Goal: Subscribe to service/newsletter

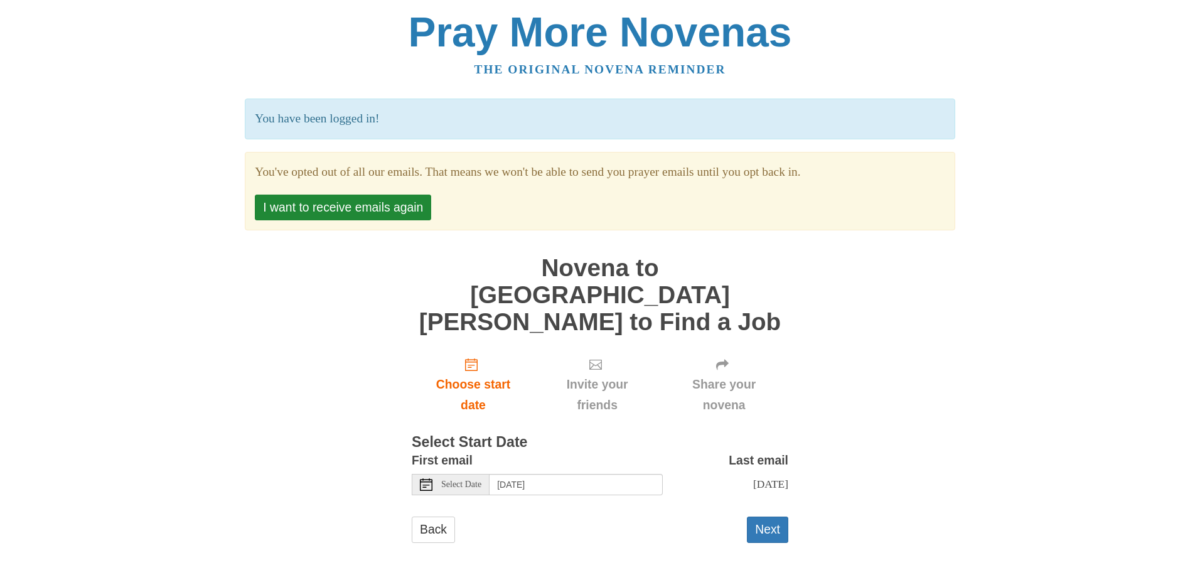
click at [481, 480] on span "Select Date" at bounding box center [461, 484] width 40 height 9
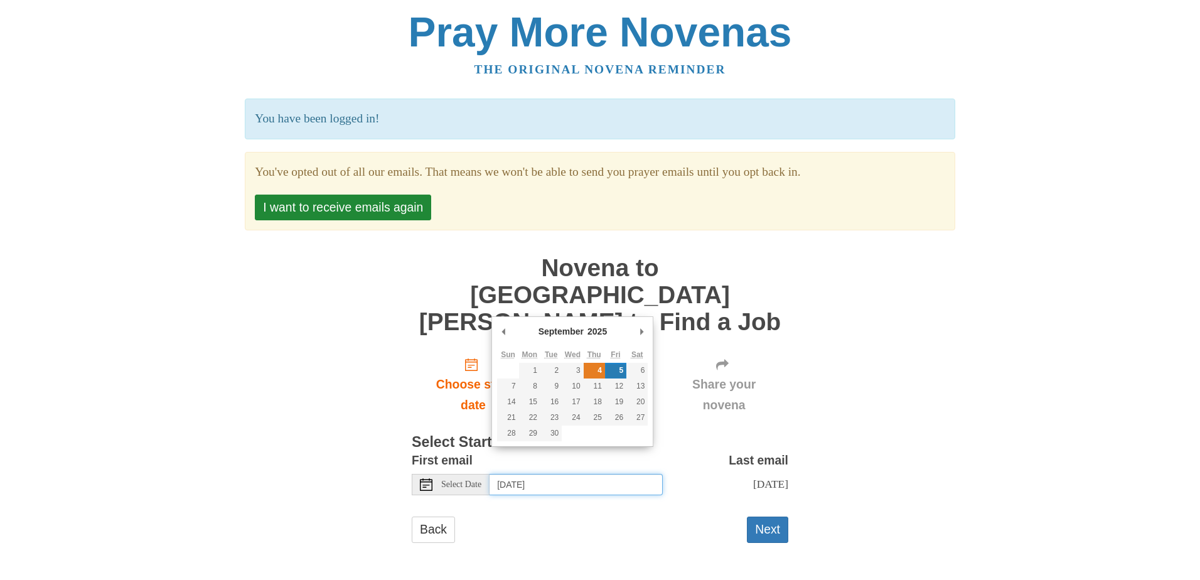
type input "[DATE]"
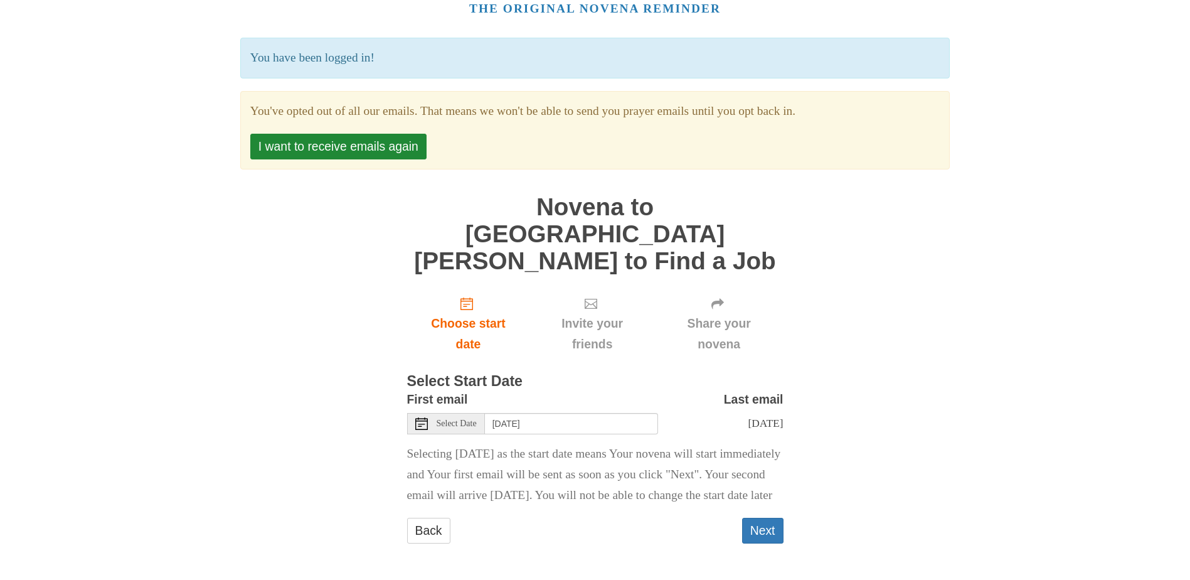
scroll to position [67, 0]
click at [340, 149] on button "I want to receive emails again" at bounding box center [338, 147] width 176 height 26
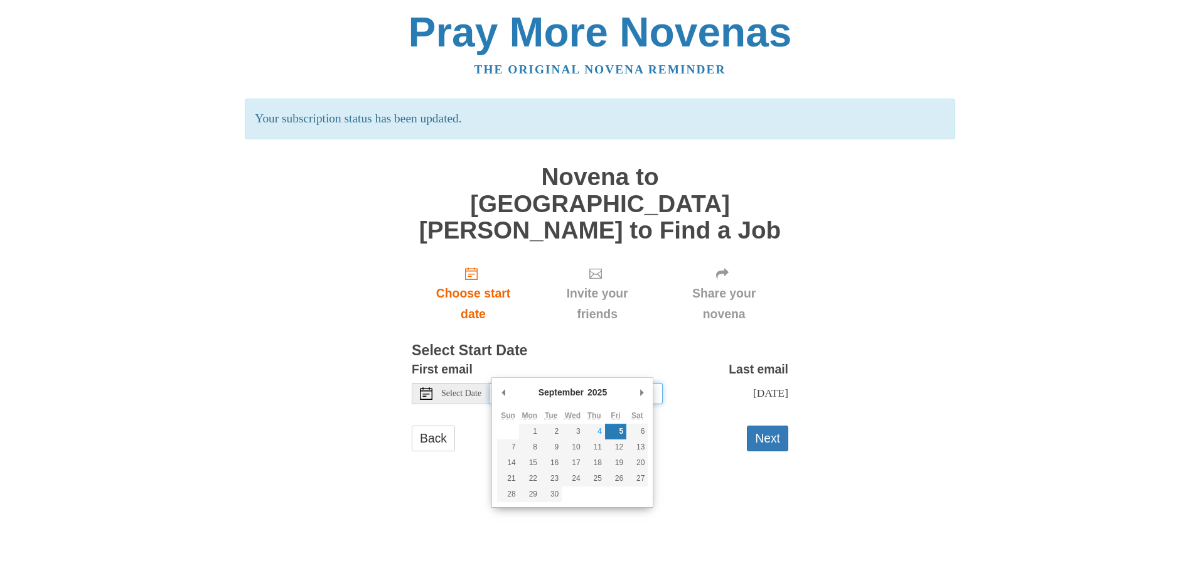
click at [633, 383] on input "Friday, September 5th" at bounding box center [575, 393] width 173 height 21
type input "Thursday, September 4th"
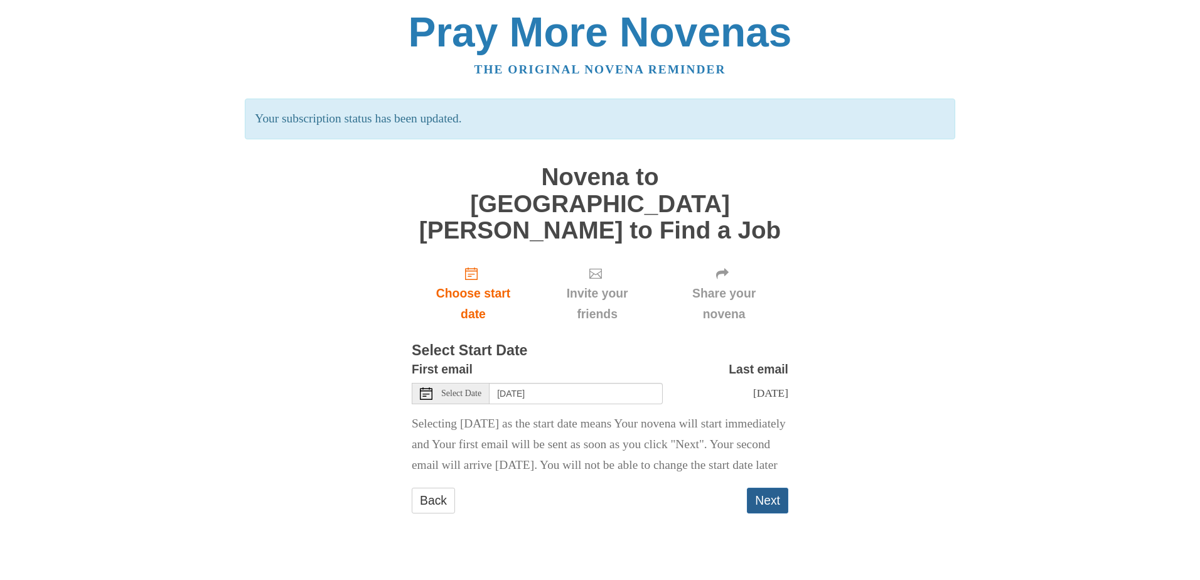
click at [767, 504] on button "Next" at bounding box center [767, 501] width 41 height 26
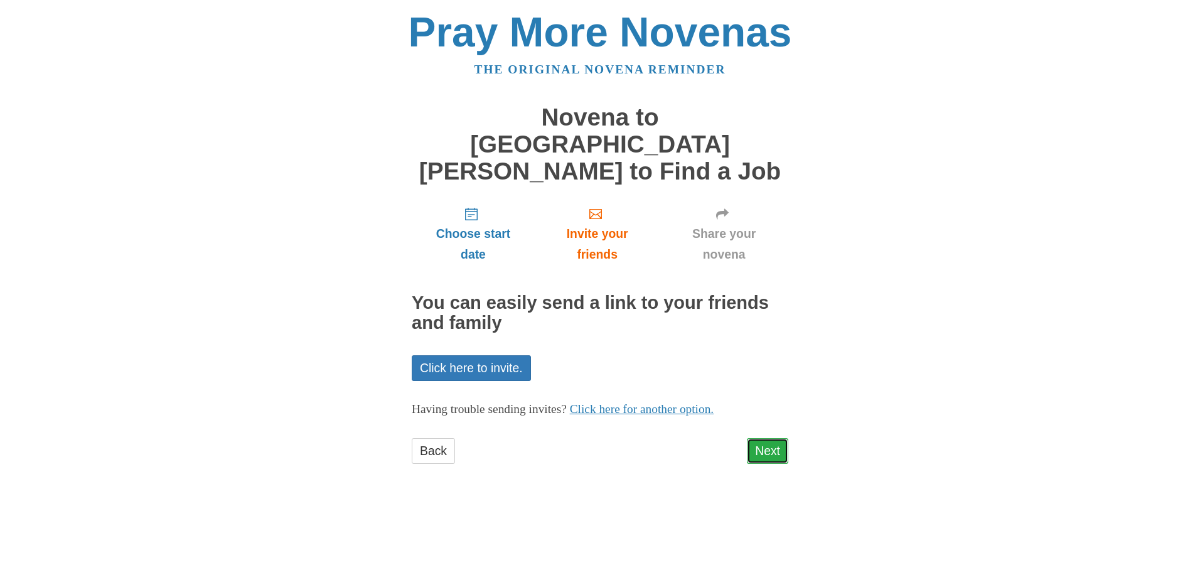
click at [775, 438] on link "Next" at bounding box center [767, 451] width 41 height 26
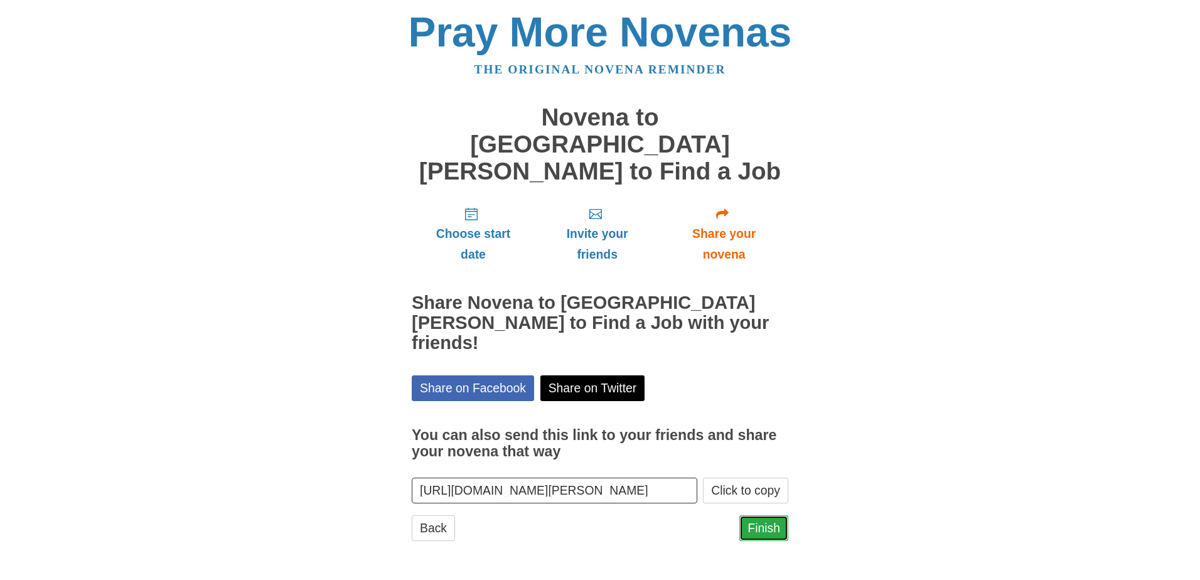
click at [761, 515] on link "Finish" at bounding box center [763, 528] width 49 height 26
